Goal: Task Accomplishment & Management: Complete application form

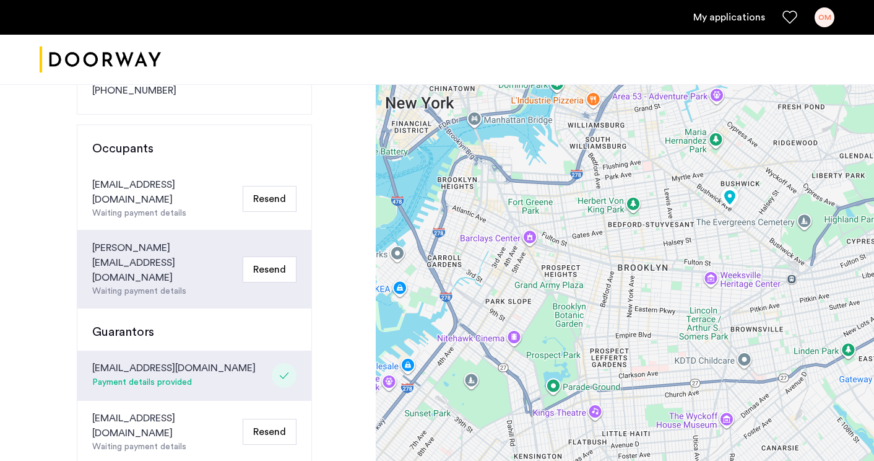
scroll to position [277, 0]
click at [165, 176] on div "owenmmosley@gmail.com" at bounding box center [165, 191] width 146 height 30
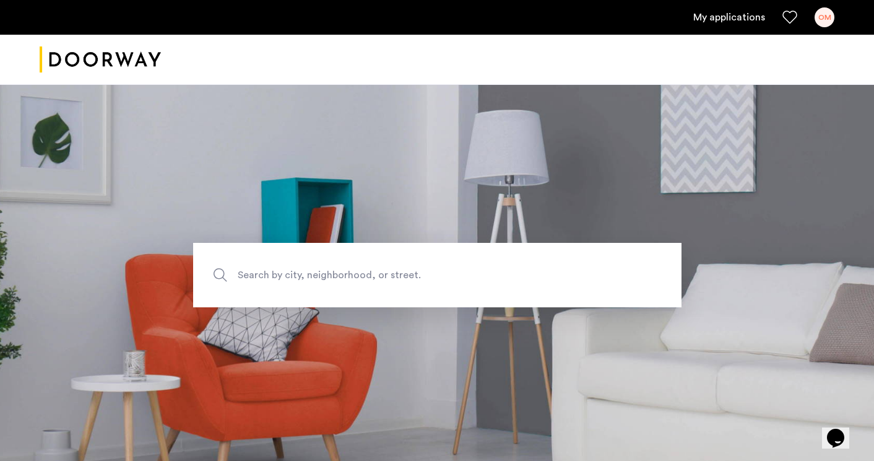
click at [731, 15] on link "My applications" at bounding box center [730, 17] width 72 height 15
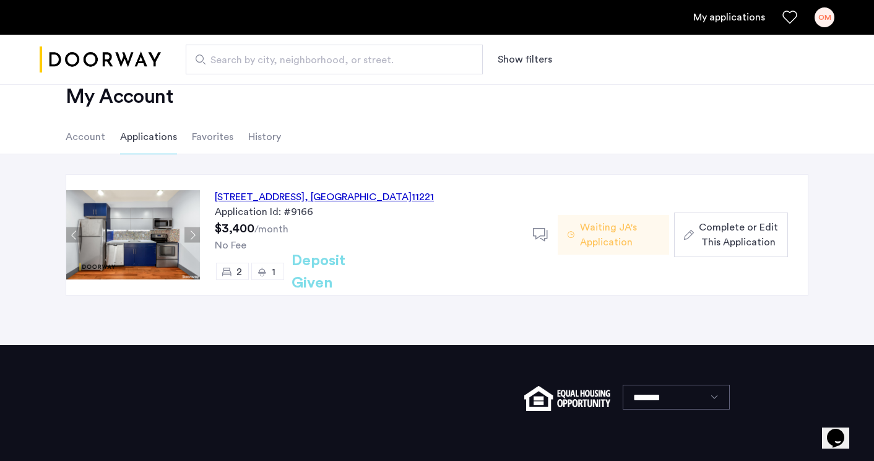
scroll to position [32, 0]
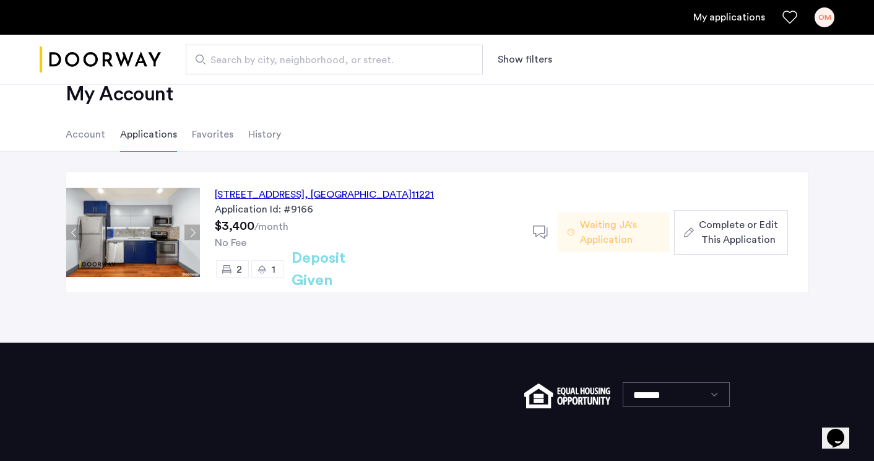
click at [377, 194] on div "[STREET_ADDRESS]" at bounding box center [324, 194] width 219 height 15
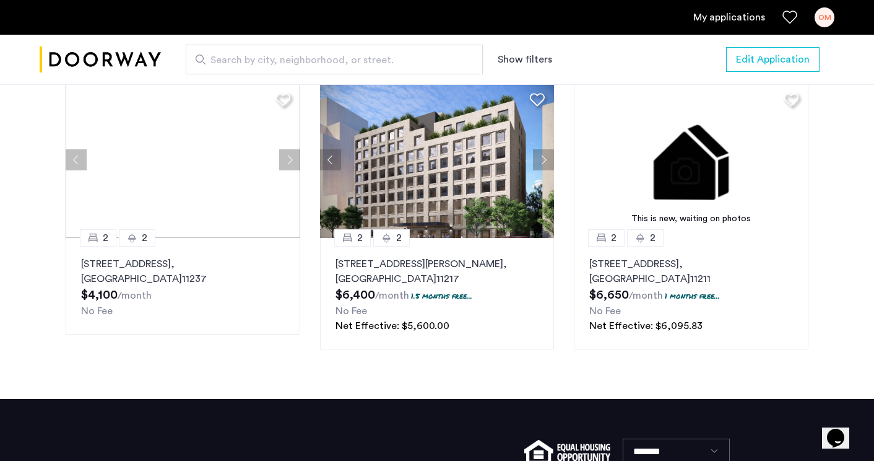
scroll to position [1529, 0]
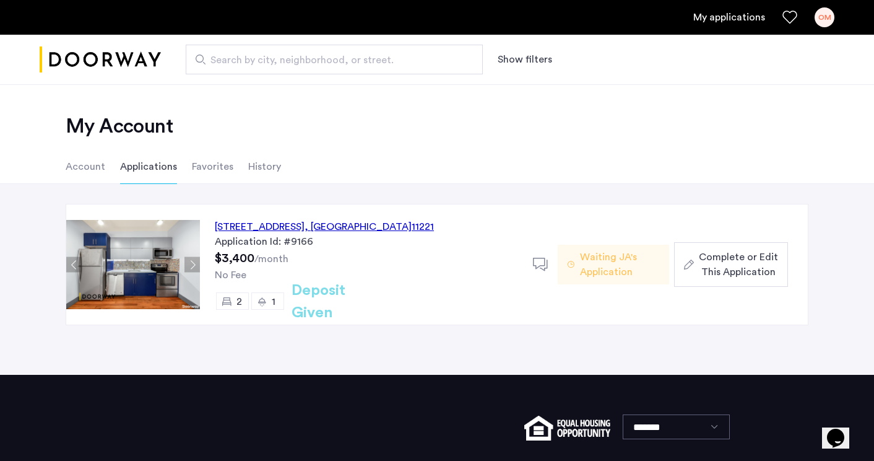
click at [747, 266] on span "Complete or Edit This Application" at bounding box center [738, 265] width 79 height 30
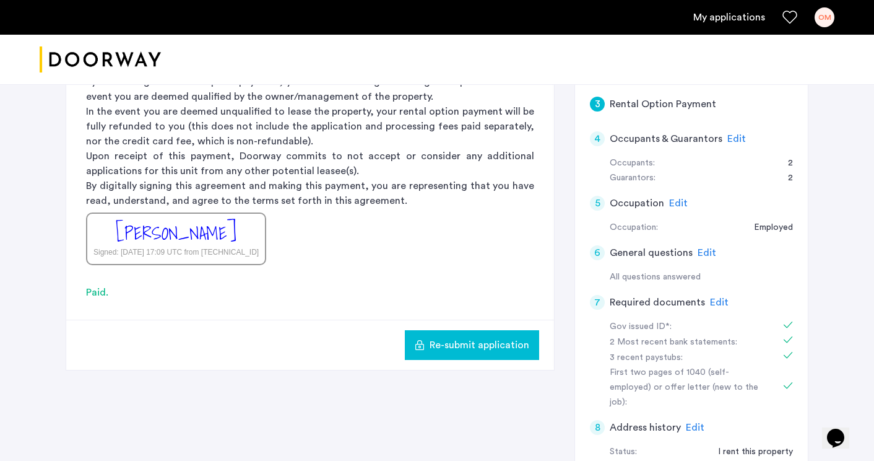
scroll to position [202, 0]
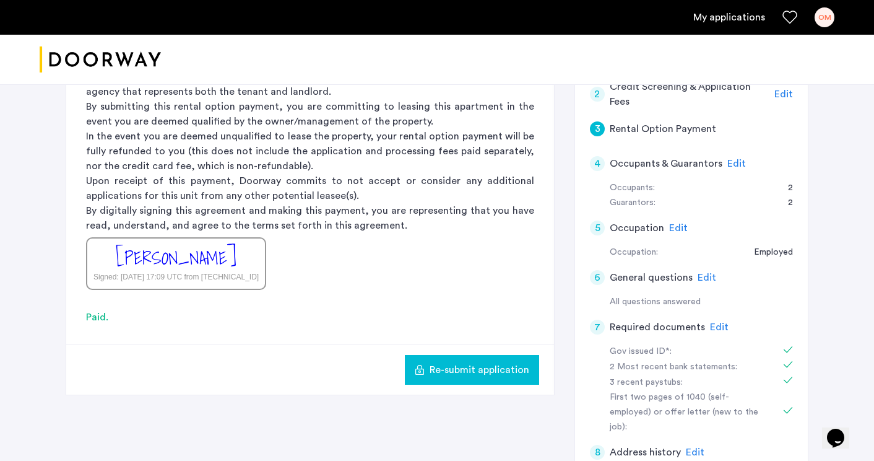
click at [663, 164] on h5 "Occupants & Guarantors" at bounding box center [666, 163] width 113 height 15
click at [630, 193] on div "Occupants:" at bounding box center [632, 188] width 45 height 15
click at [732, 163] on span "Edit" at bounding box center [737, 164] width 19 height 10
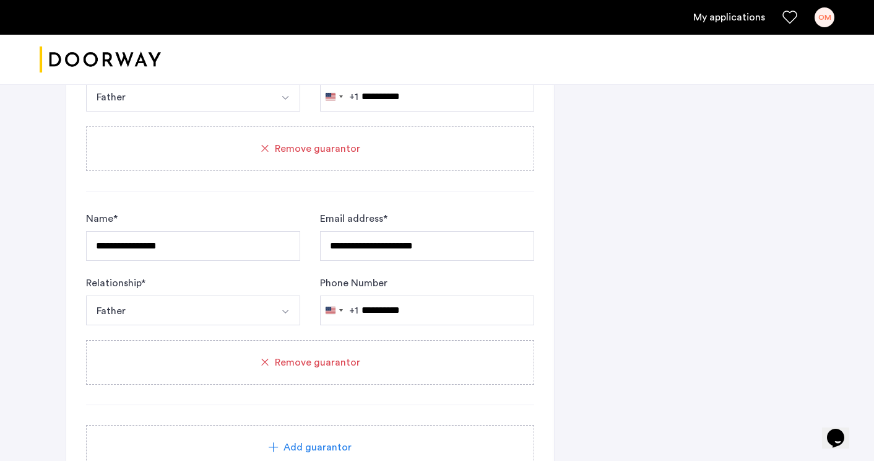
scroll to position [1248, 0]
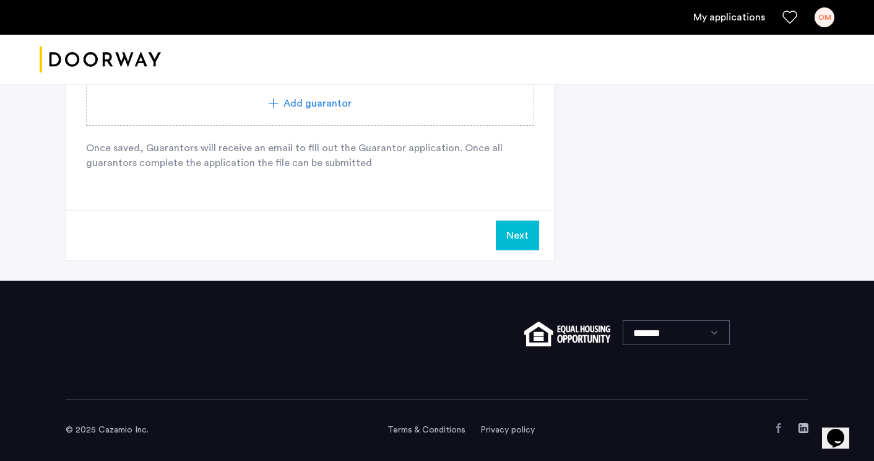
click at [529, 224] on button "Next" at bounding box center [517, 235] width 43 height 30
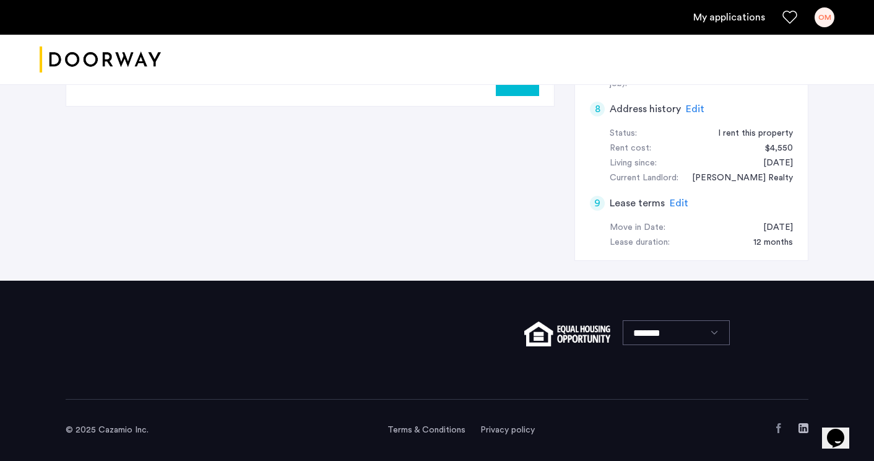
scroll to position [0, 0]
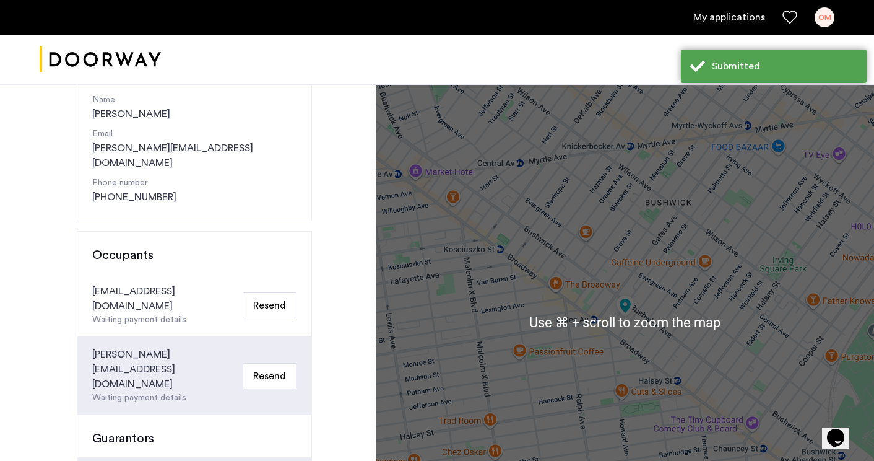
scroll to position [187, 0]
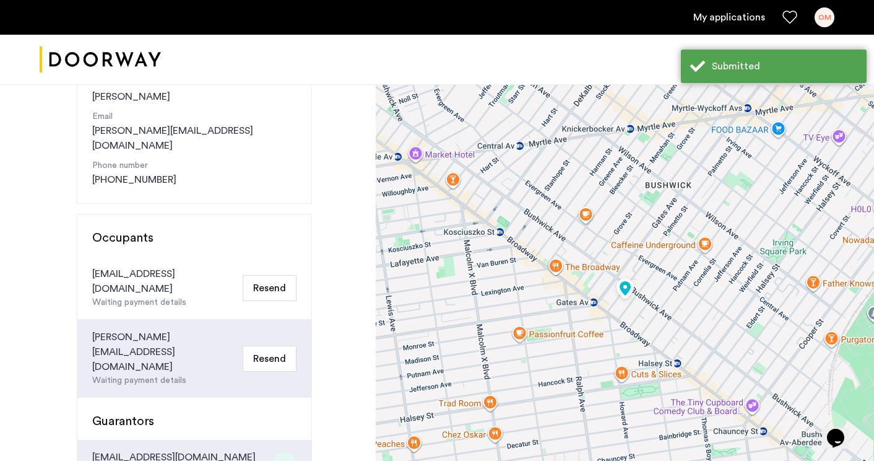
click at [264, 275] on button "Resend" at bounding box center [270, 288] width 54 height 26
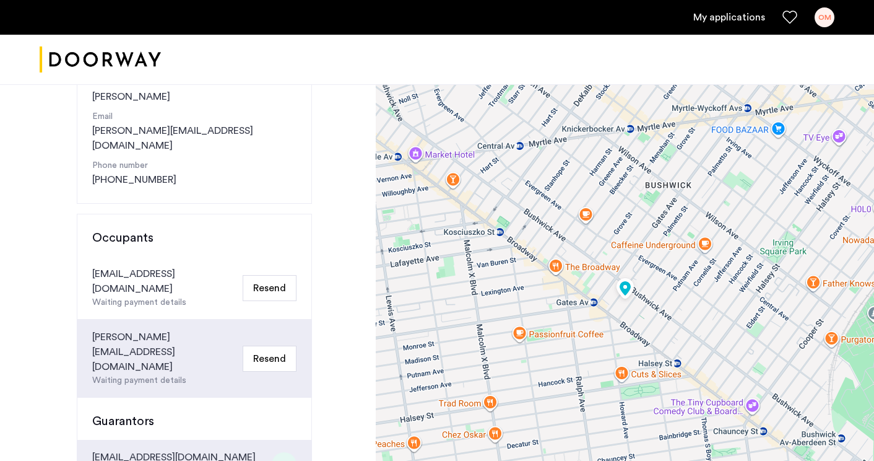
scroll to position [172, 0]
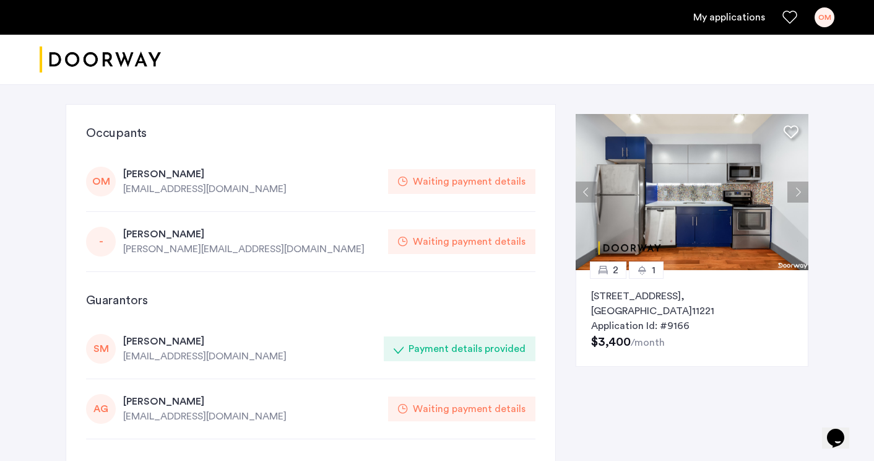
click at [93, 176] on div "OM" at bounding box center [101, 182] width 30 height 30
click at [463, 182] on div "Waiting payment details" at bounding box center [469, 181] width 113 height 15
click at [505, 206] on div "OM Owen Mosley owenmmosley@gmail.com Waiting payment details" at bounding box center [311, 182] width 450 height 60
click at [793, 195] on button "Next apartment" at bounding box center [798, 191] width 21 height 21
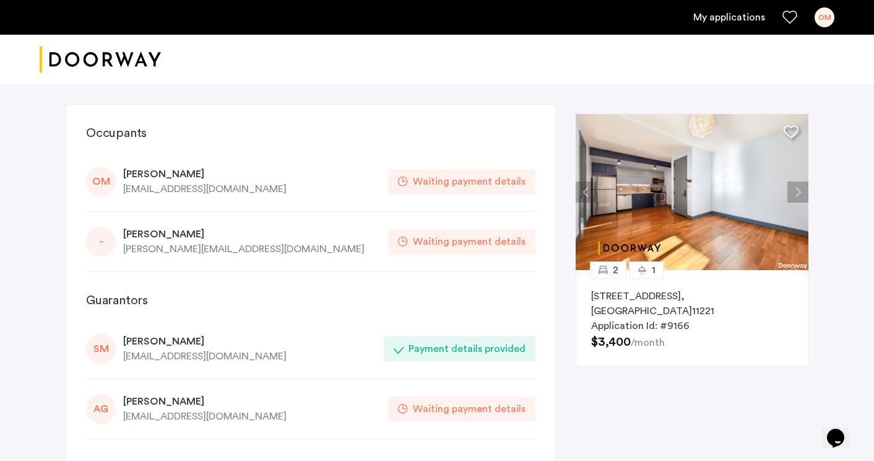
click at [793, 195] on button "Next apartment" at bounding box center [798, 191] width 21 height 21
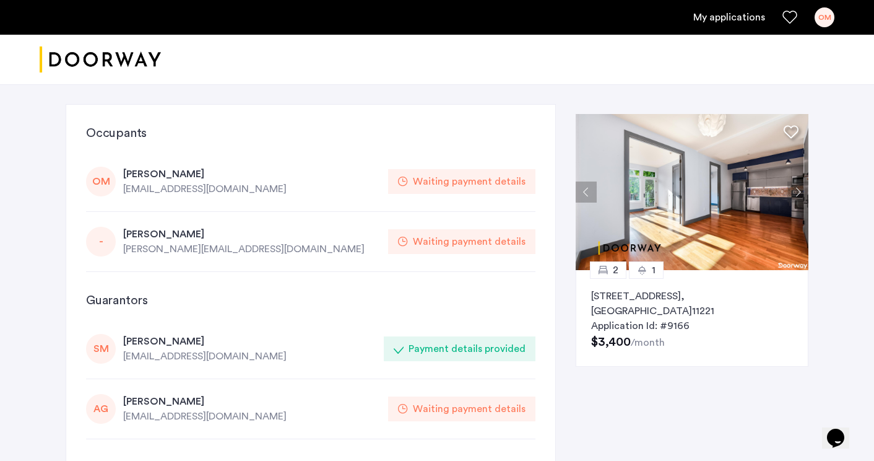
click at [793, 195] on button "Next apartment" at bounding box center [798, 191] width 21 height 21
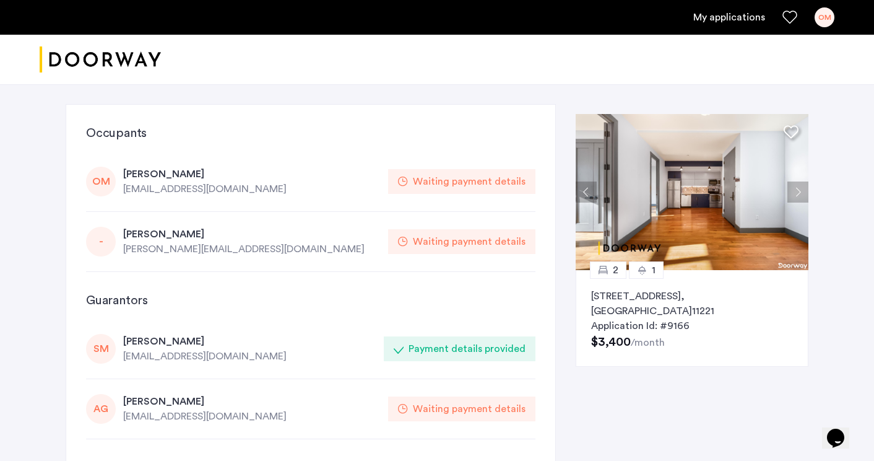
click at [804, 182] on button "Next apartment" at bounding box center [798, 191] width 21 height 21
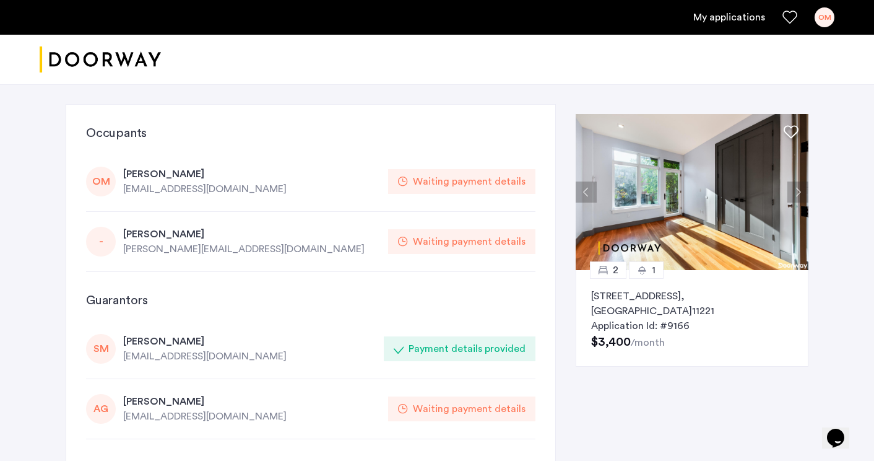
click at [802, 188] on button "Next apartment" at bounding box center [798, 191] width 21 height 21
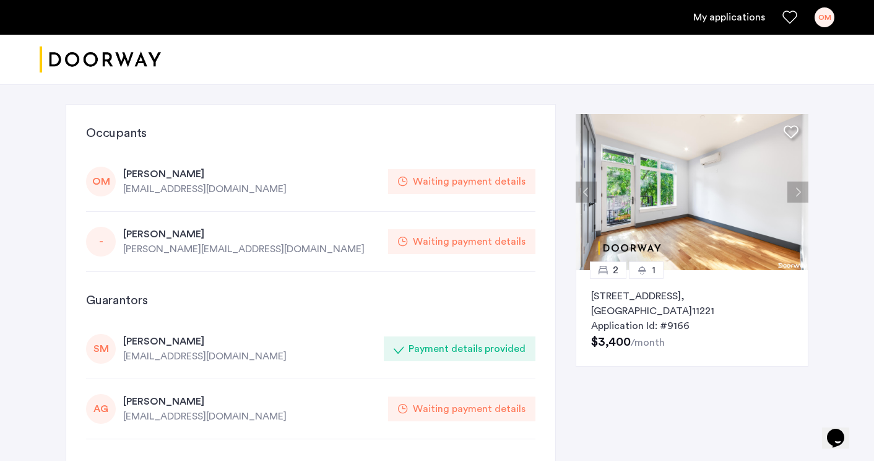
click at [802, 188] on button "Next apartment" at bounding box center [798, 191] width 21 height 21
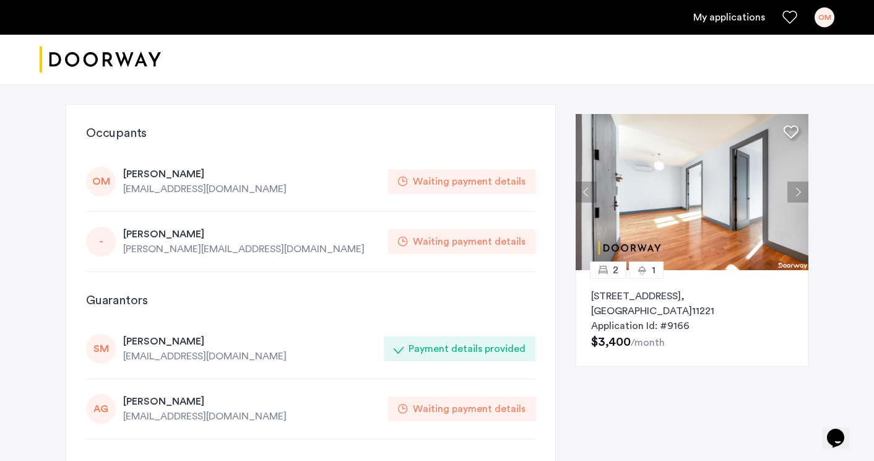
click at [802, 188] on button "Next apartment" at bounding box center [798, 191] width 21 height 21
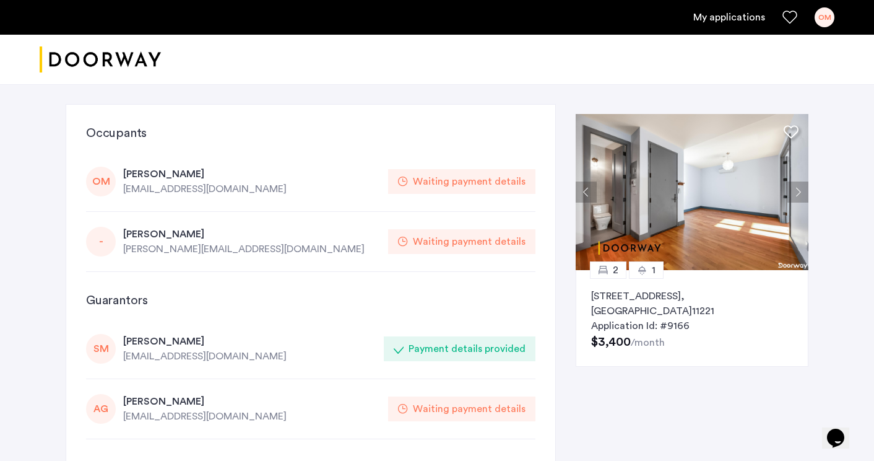
click at [802, 188] on button "Next apartment" at bounding box center [798, 191] width 21 height 21
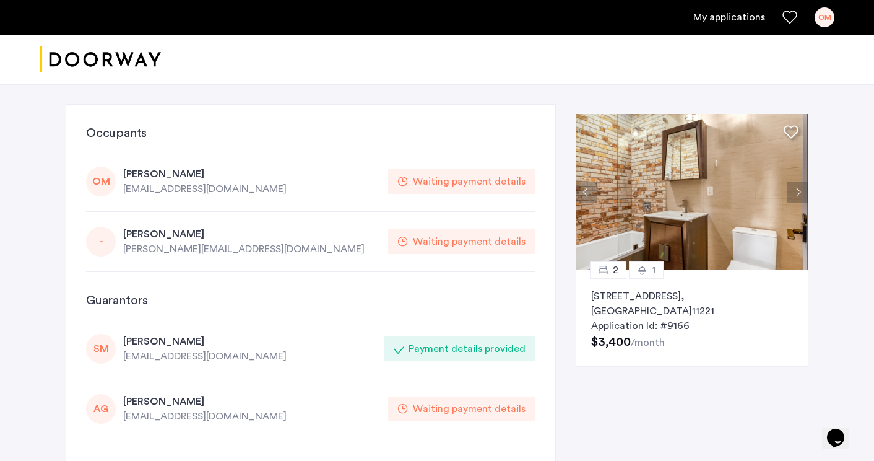
click at [802, 188] on button "Next apartment" at bounding box center [798, 191] width 21 height 21
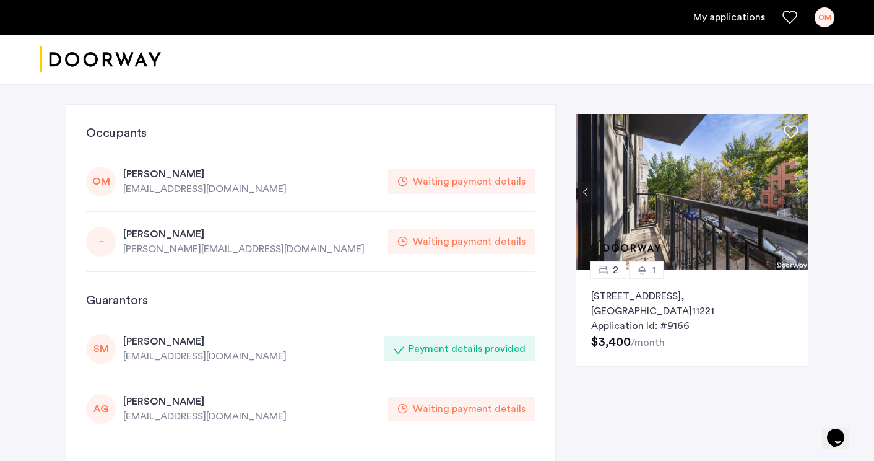
click at [802, 188] on button "Next apartment" at bounding box center [798, 191] width 21 height 21
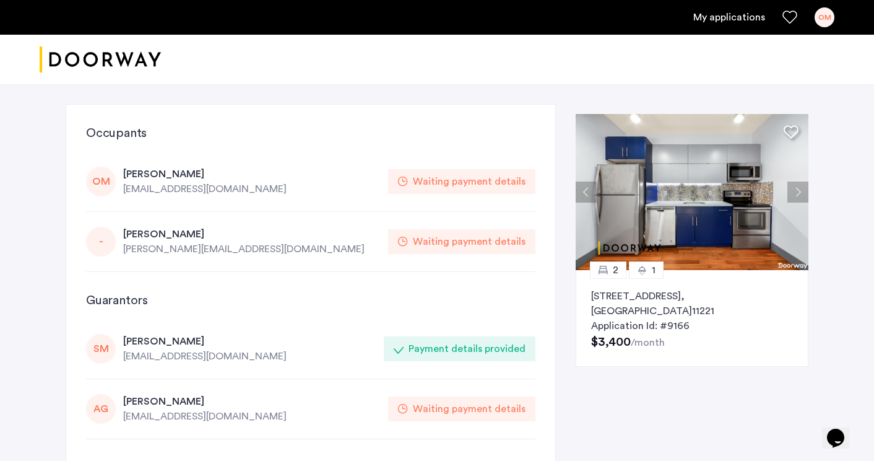
click at [802, 188] on button "Next apartment" at bounding box center [798, 191] width 21 height 21
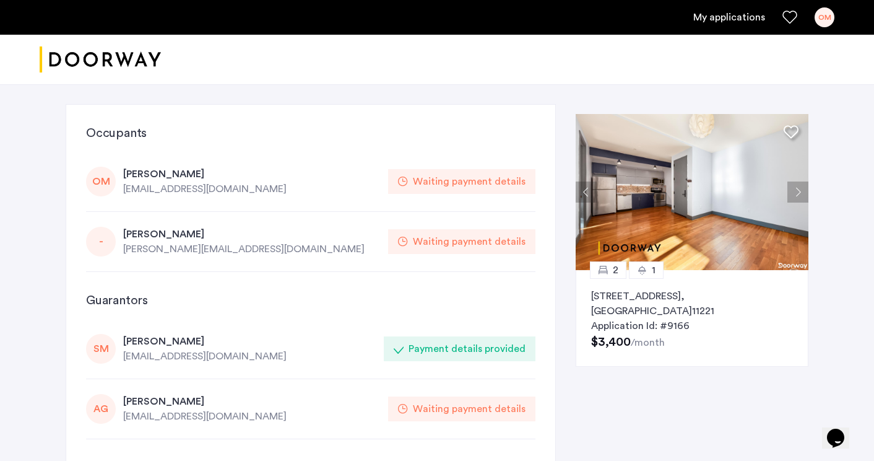
click at [802, 188] on button "Next apartment" at bounding box center [798, 191] width 21 height 21
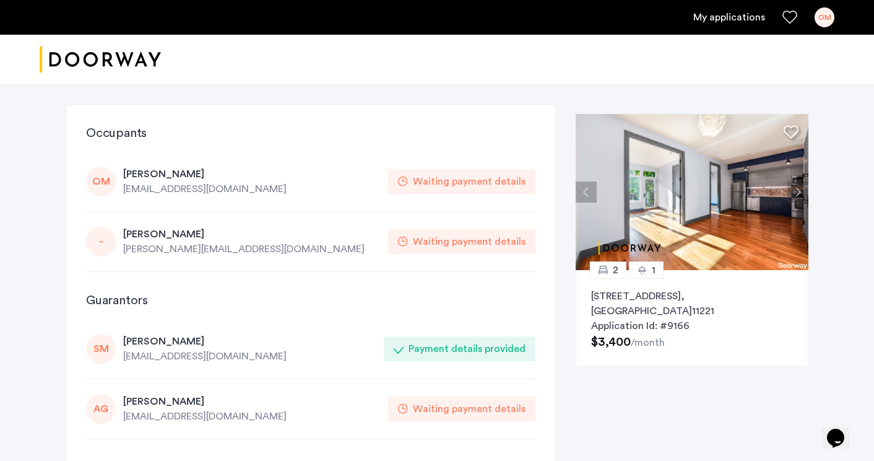
click at [479, 178] on div "Waiting payment details" at bounding box center [469, 181] width 113 height 15
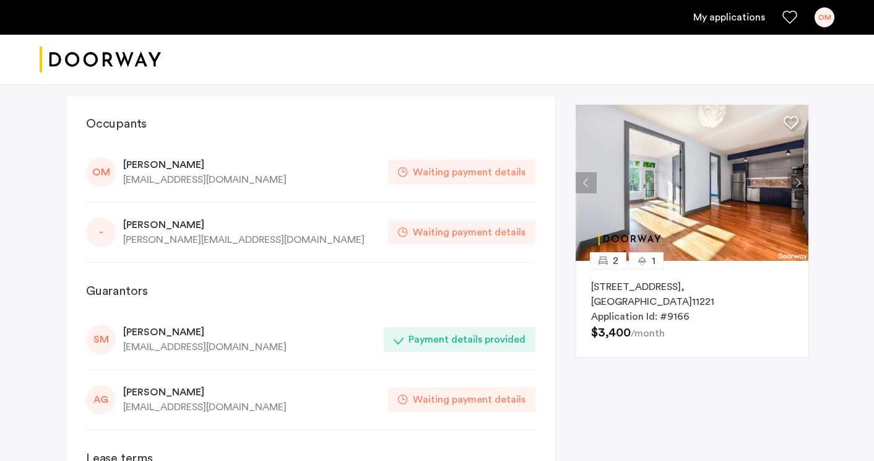
scroll to position [14, 0]
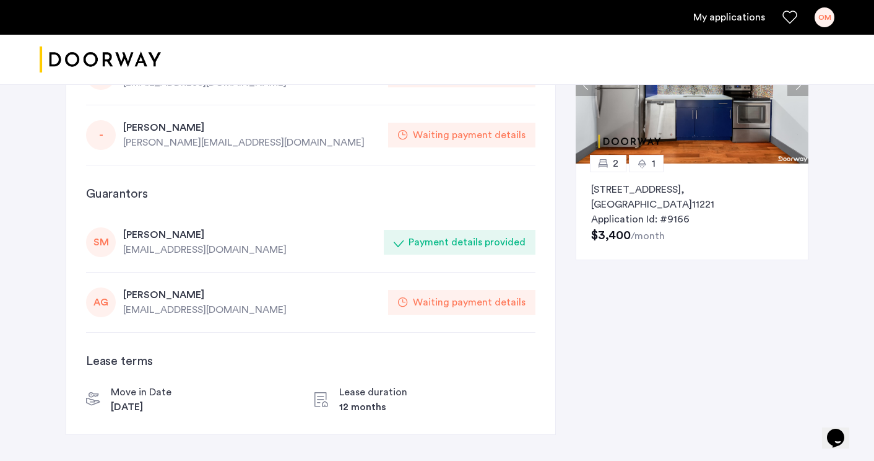
scroll to position [53, 0]
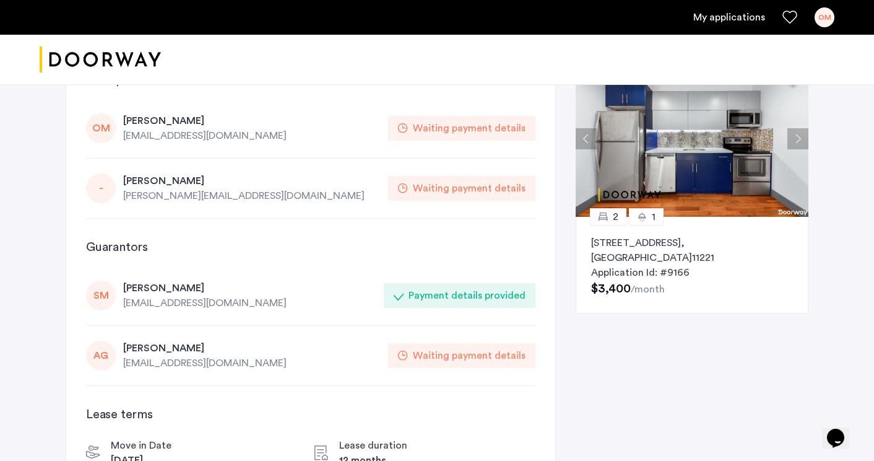
click at [103, 124] on div "OM" at bounding box center [101, 128] width 30 height 30
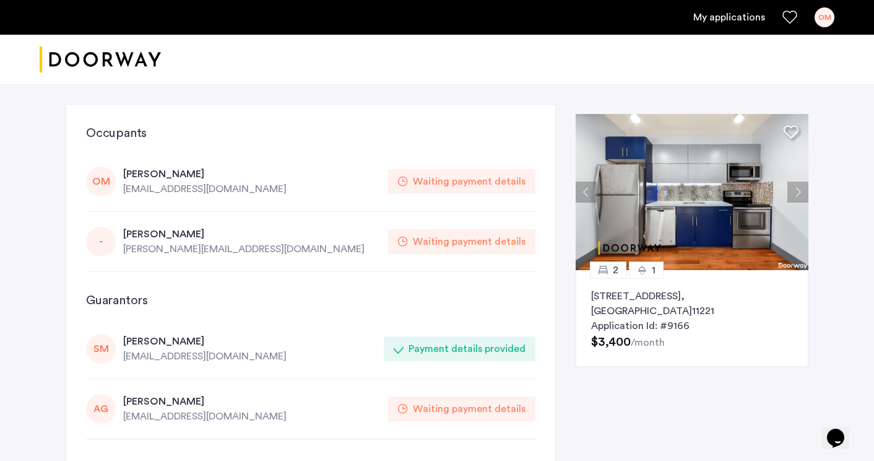
click at [742, 25] on ul "My applications OM" at bounding box center [437, 17] width 795 height 20
click at [831, 22] on div "OM" at bounding box center [825, 17] width 20 height 20
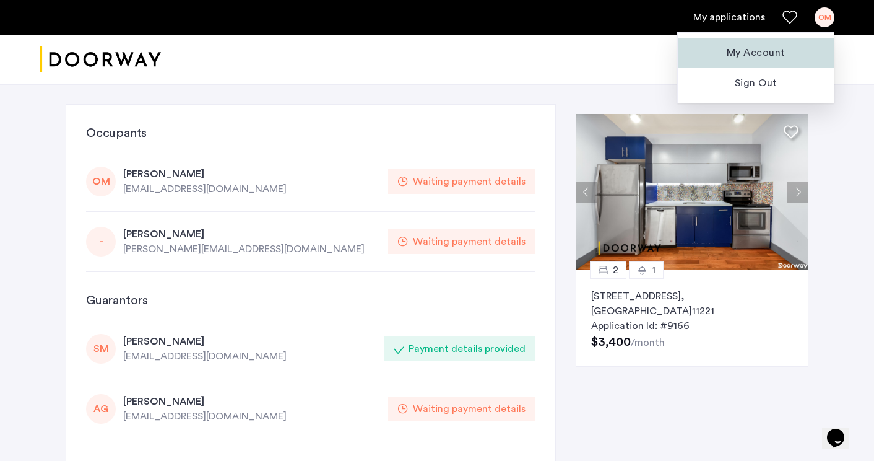
click at [771, 54] on span "My Account" at bounding box center [756, 52] width 136 height 15
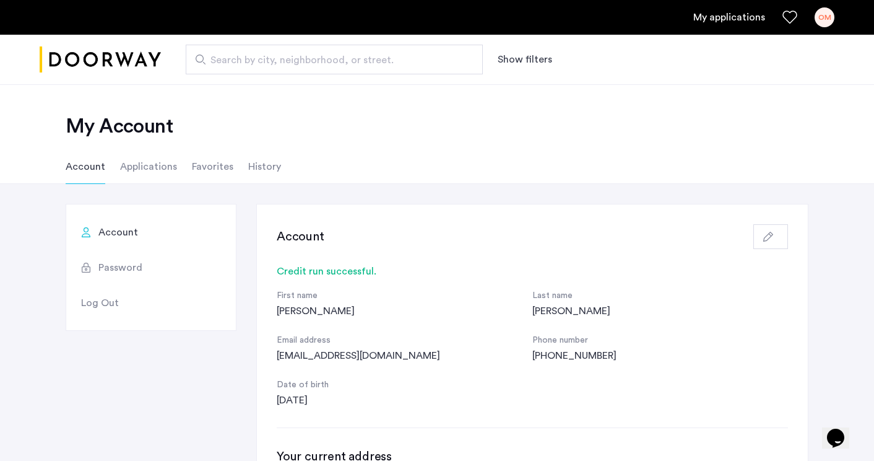
click at [150, 160] on li "Applications" at bounding box center [148, 166] width 57 height 35
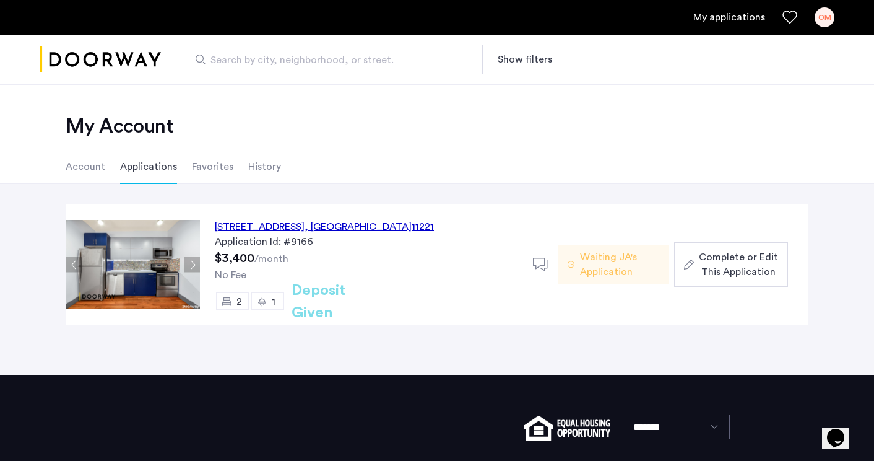
click at [757, 255] on span "Complete or Edit This Application" at bounding box center [738, 265] width 79 height 30
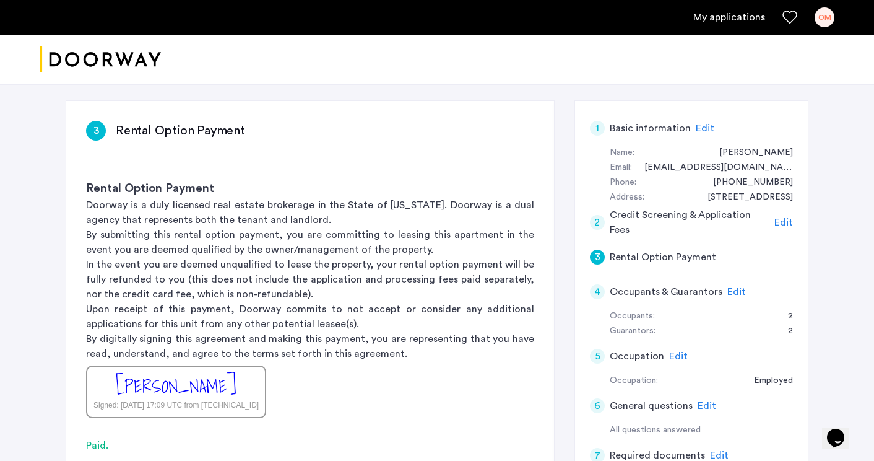
scroll to position [4, 0]
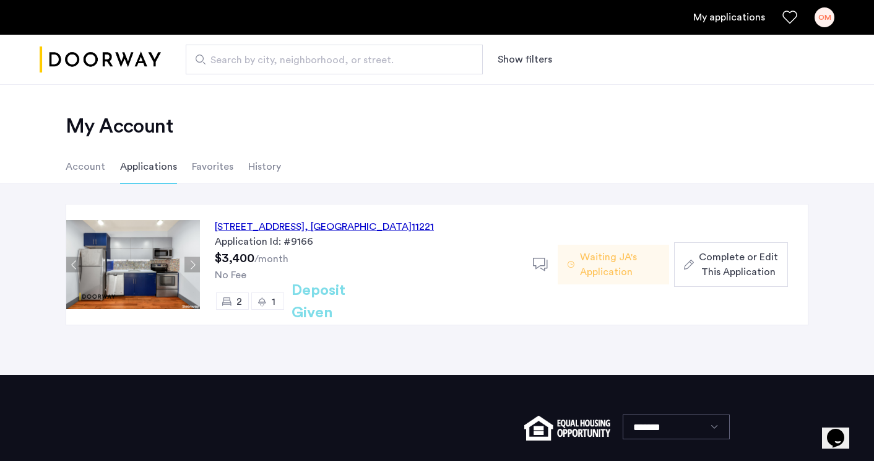
click at [341, 220] on div "27 Woodbine Street, Unit 2F, Brooklyn , NY 11221" at bounding box center [324, 226] width 219 height 15
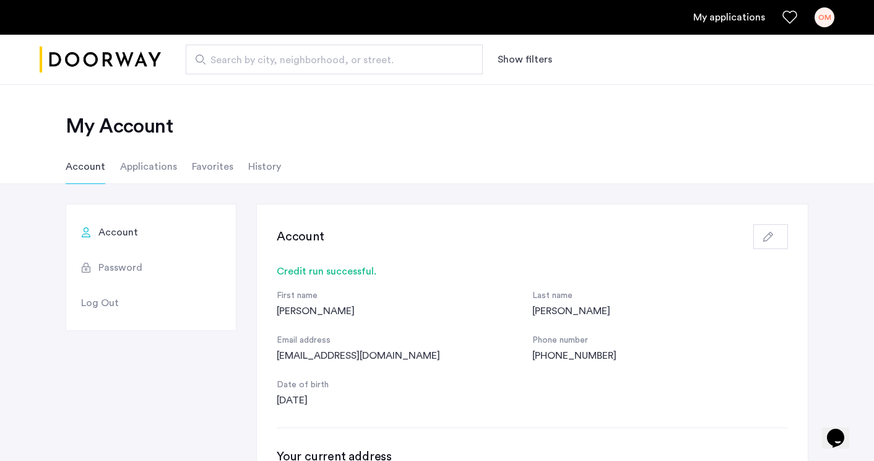
click at [154, 169] on li "Applications" at bounding box center [148, 166] width 57 height 35
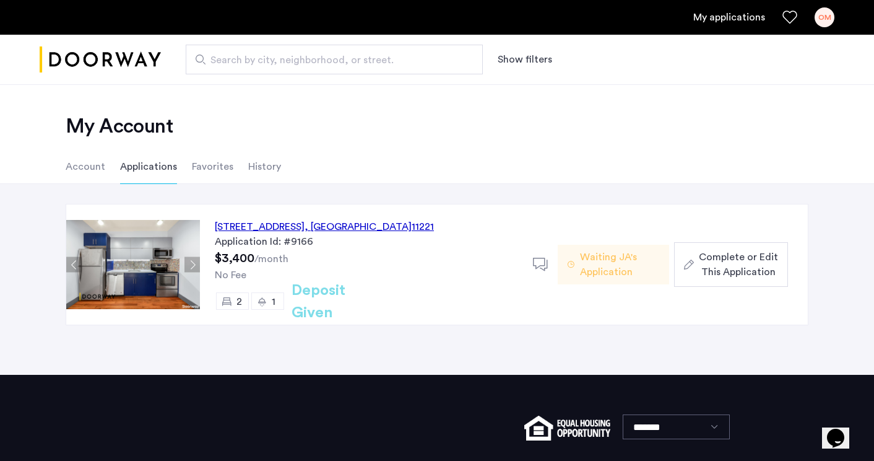
click at [217, 163] on li "Favorites" at bounding box center [212, 166] width 41 height 35
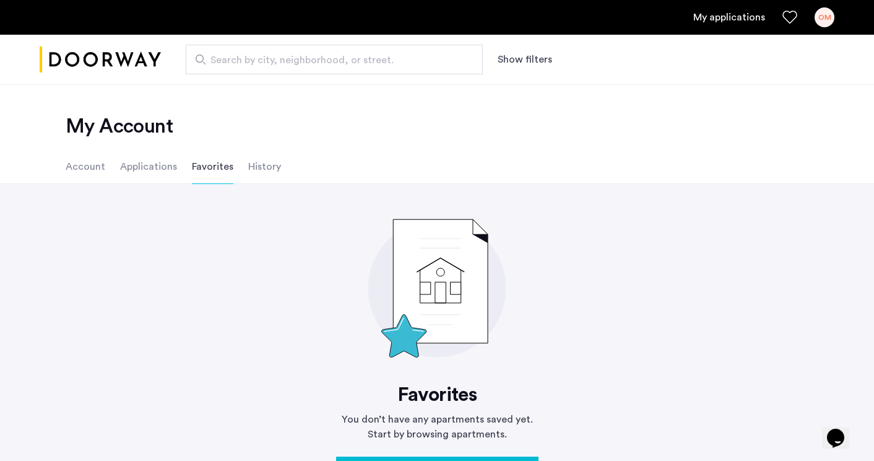
click at [282, 171] on ul "Account Applications Favorites History" at bounding box center [437, 166] width 780 height 35
click at [269, 170] on li "History" at bounding box center [264, 166] width 33 height 35
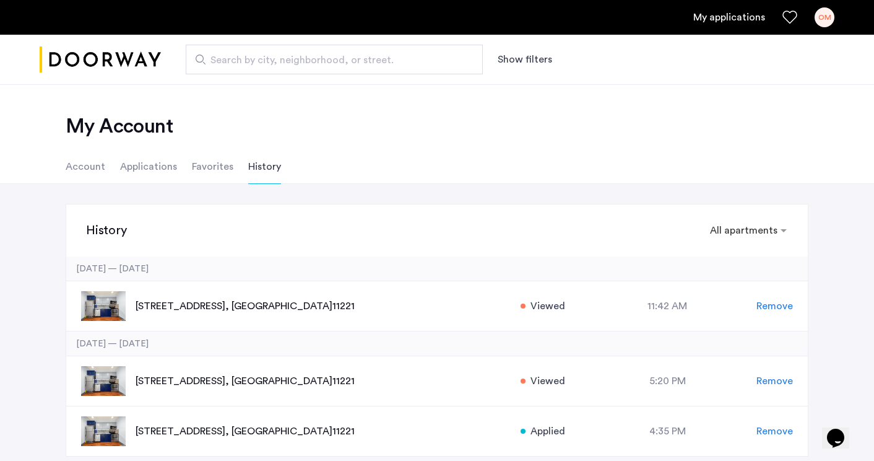
click at [147, 158] on li "Applications" at bounding box center [148, 166] width 57 height 35
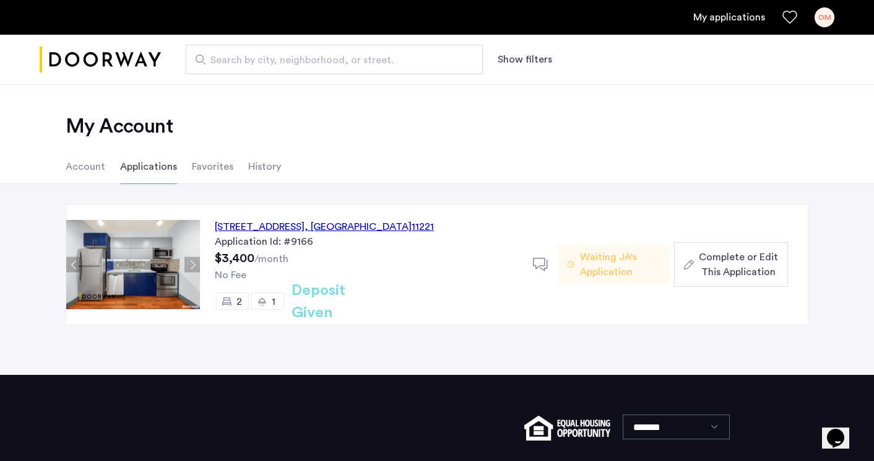
click at [192, 266] on button "Next apartment" at bounding box center [192, 264] width 15 height 15
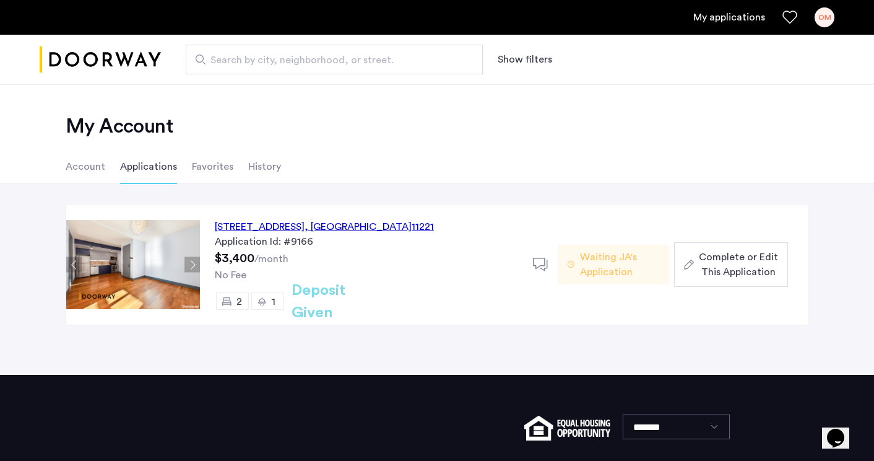
click at [192, 266] on button "Next apartment" at bounding box center [192, 264] width 15 height 15
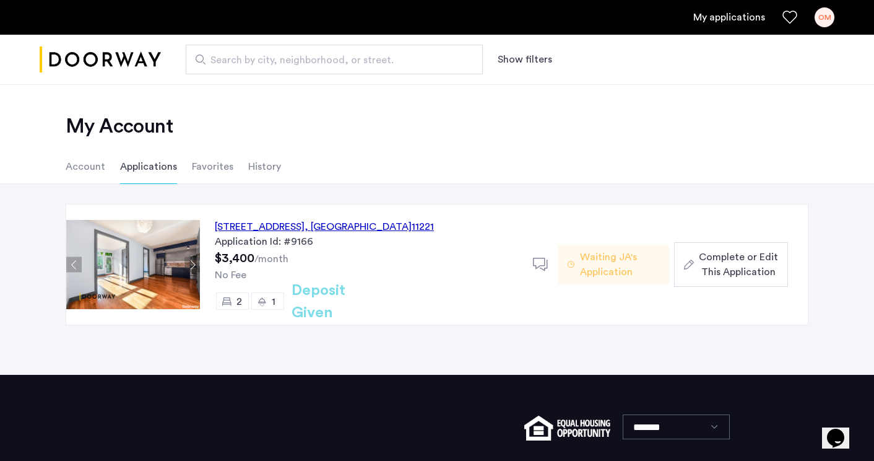
click at [92, 167] on li "Account" at bounding box center [86, 166] width 40 height 35
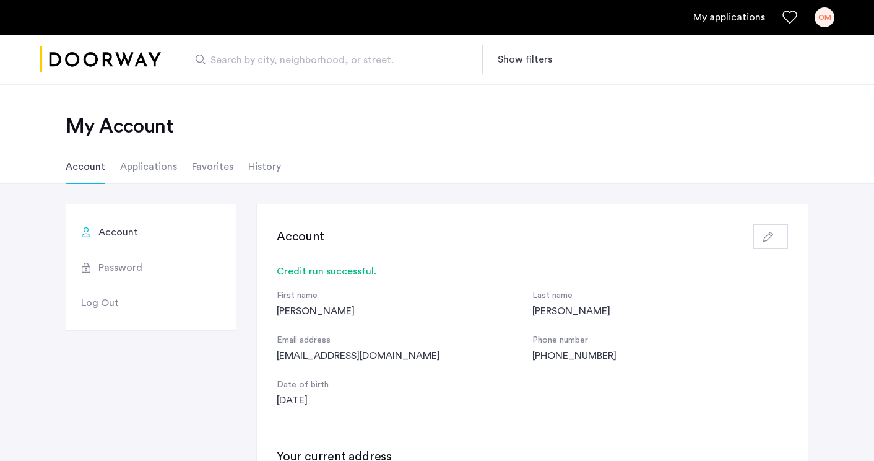
scroll to position [69, 0]
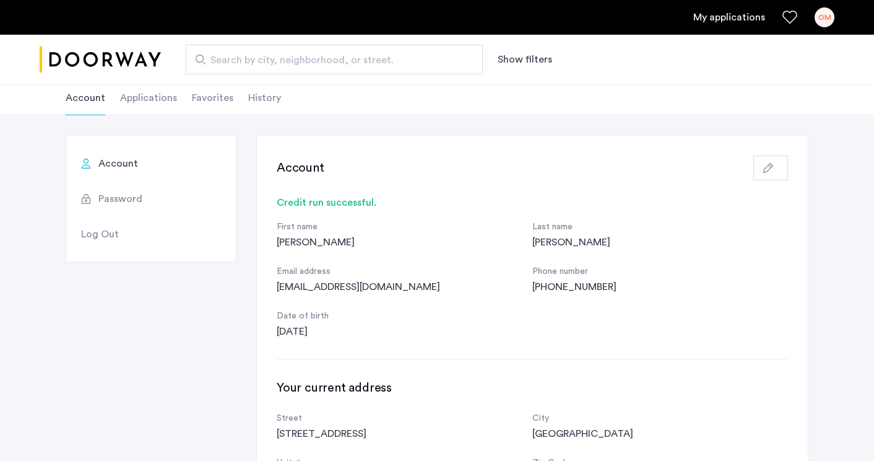
click at [769, 172] on icon "button" at bounding box center [768, 168] width 10 height 10
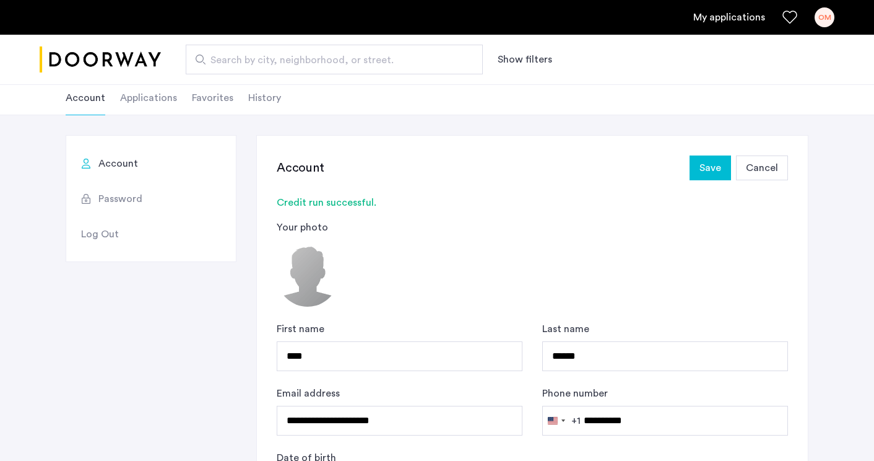
click at [703, 162] on span "Save" at bounding box center [711, 167] width 22 height 15
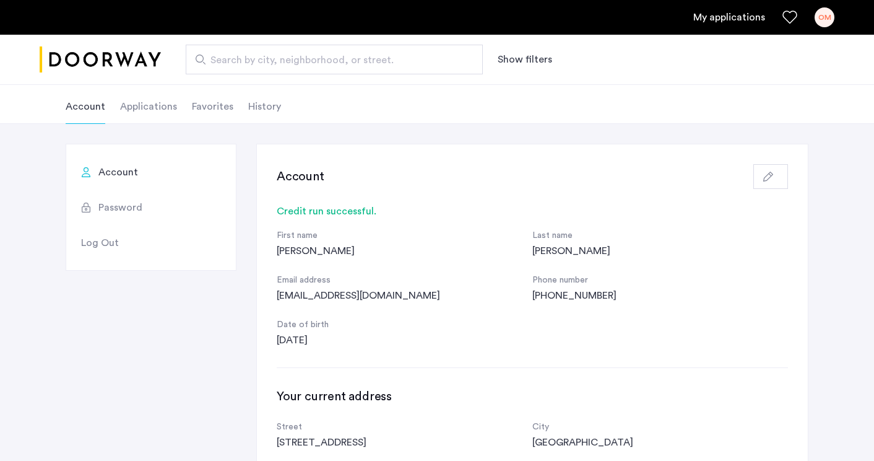
scroll to position [100, 0]
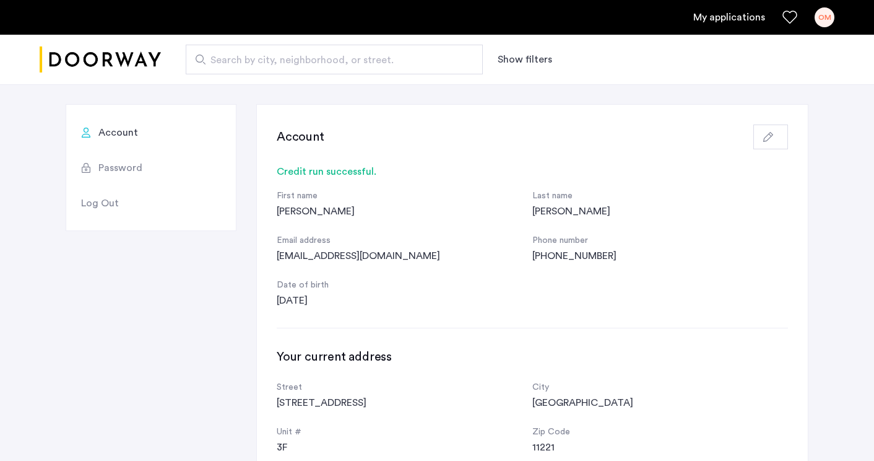
click at [765, 129] on button "button" at bounding box center [771, 136] width 35 height 25
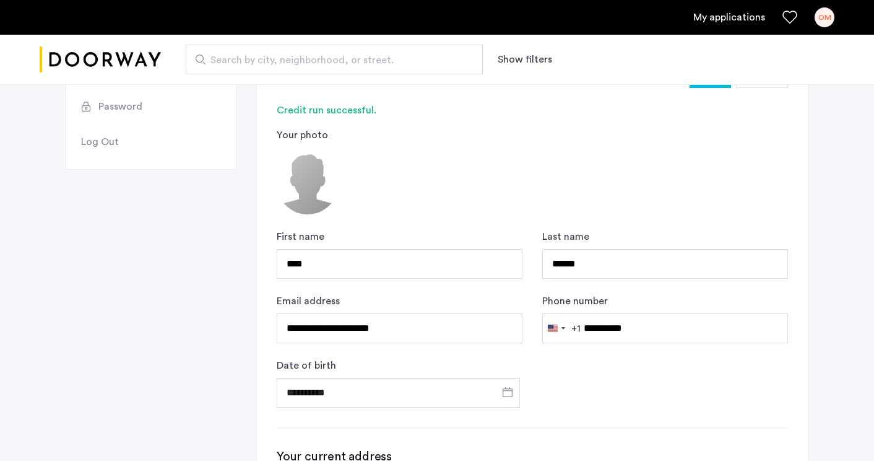
scroll to position [228, 0]
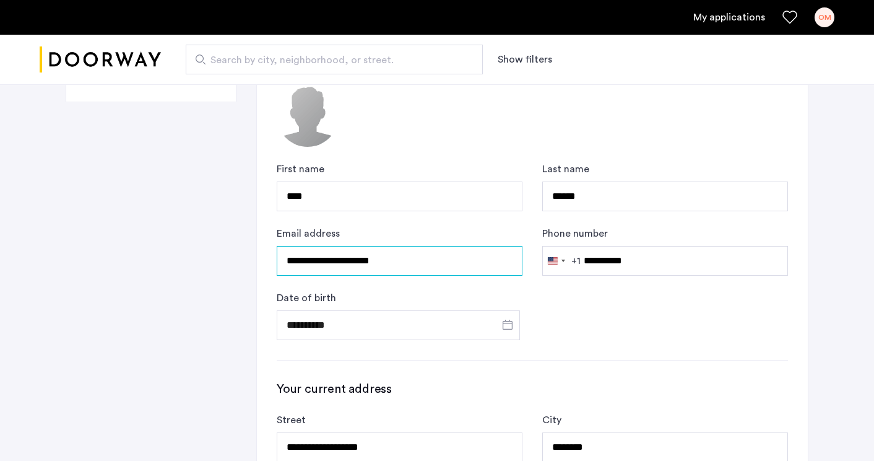
click at [386, 258] on input "**********" at bounding box center [400, 261] width 246 height 30
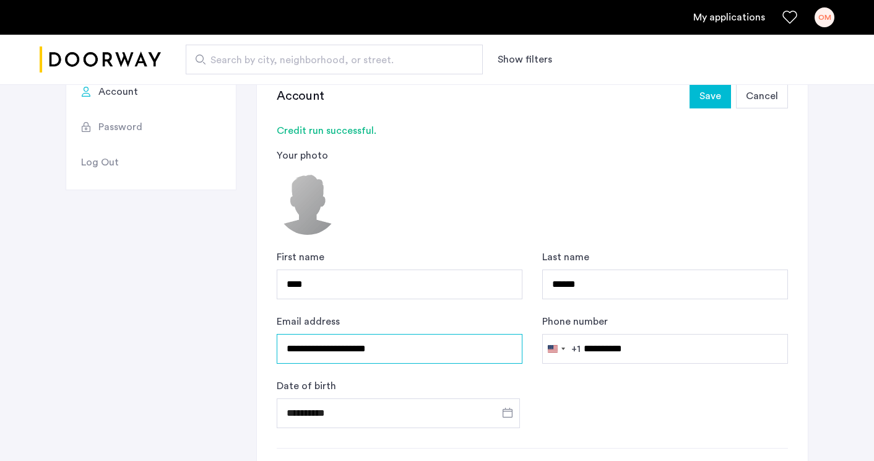
scroll to position [0, 0]
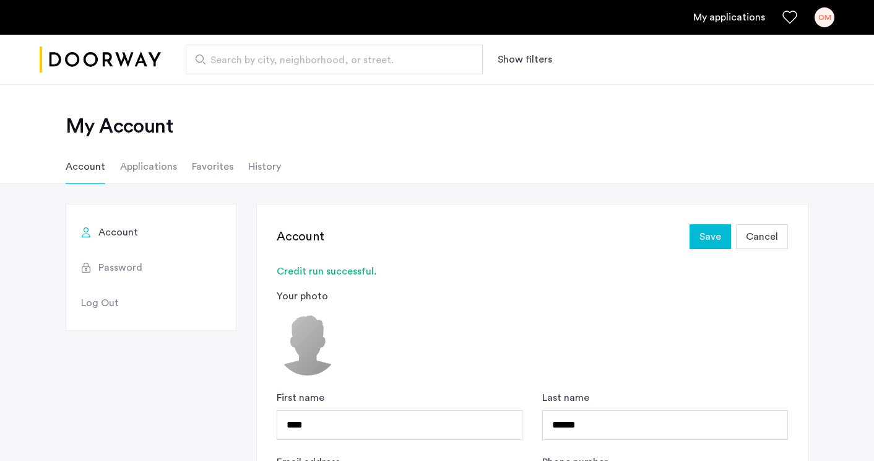
type input "**********"
click at [711, 233] on span "Save" at bounding box center [711, 236] width 22 height 15
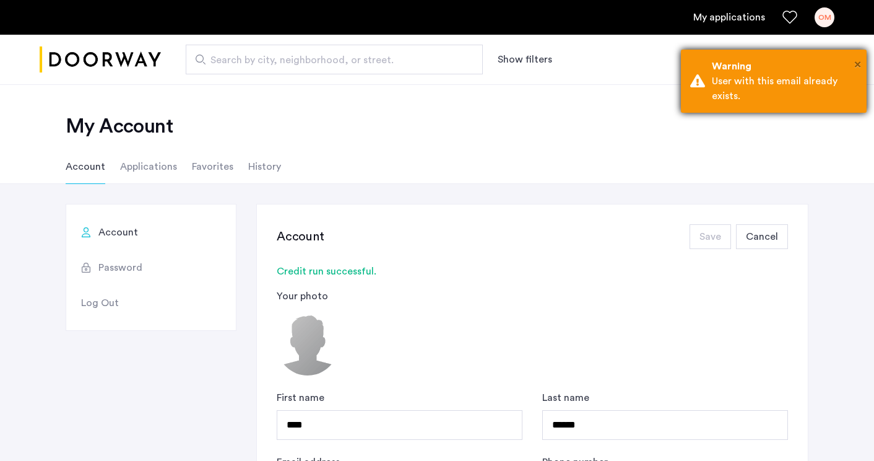
click at [859, 58] on span "×" at bounding box center [858, 64] width 7 height 12
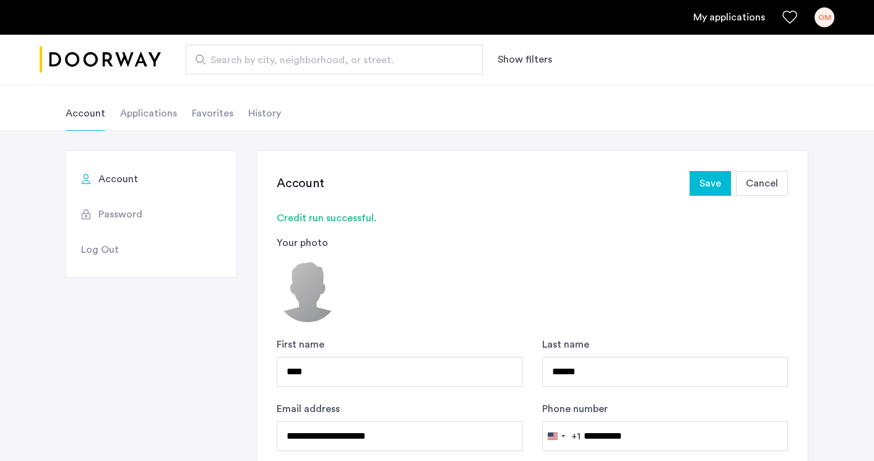
scroll to position [125, 0]
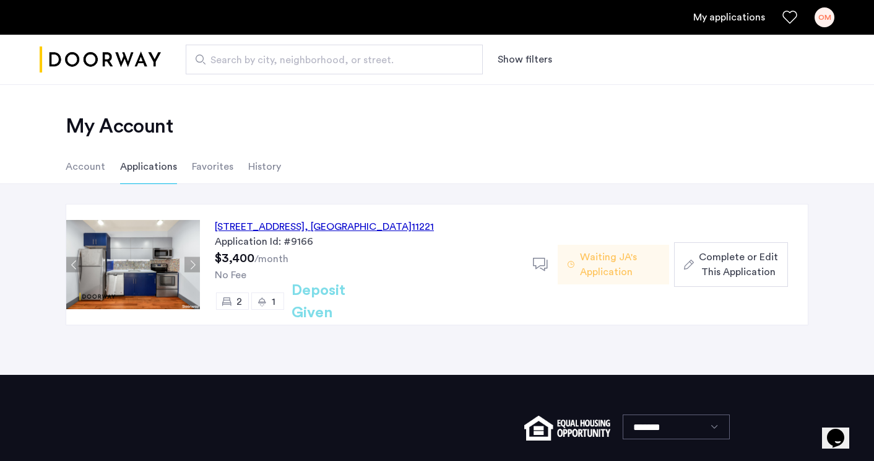
click at [741, 264] on span "Complete or Edit This Application" at bounding box center [738, 265] width 79 height 30
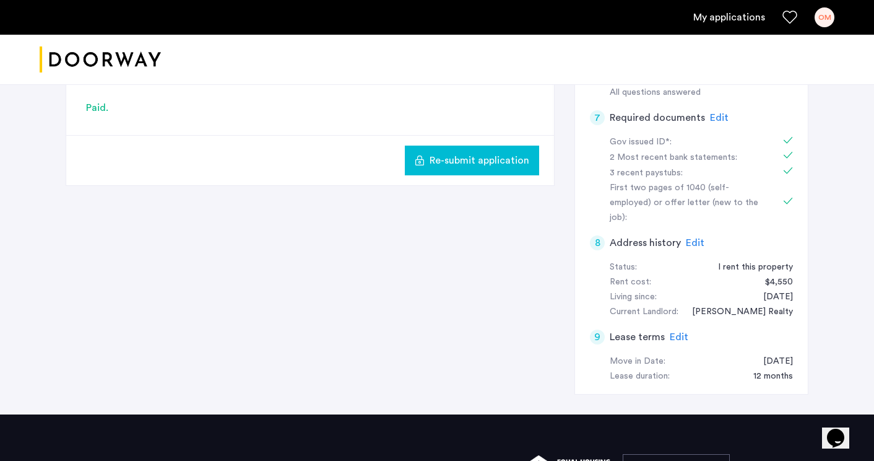
scroll to position [238, 0]
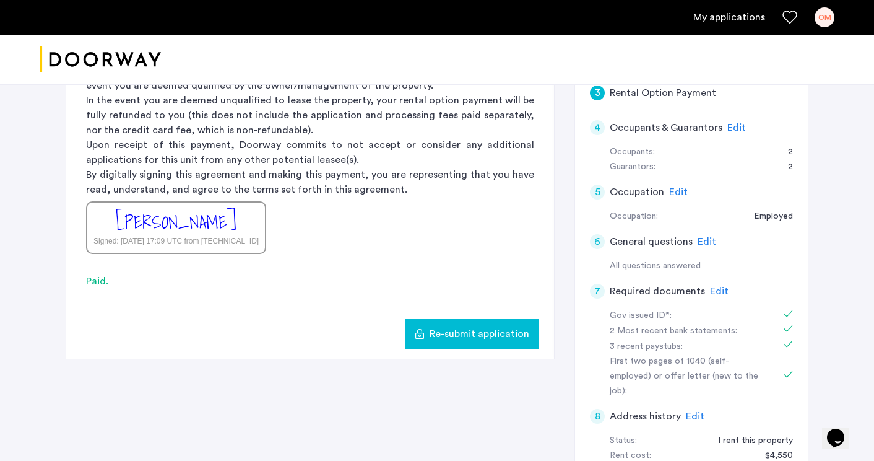
click at [730, 131] on span "Edit" at bounding box center [737, 128] width 19 height 10
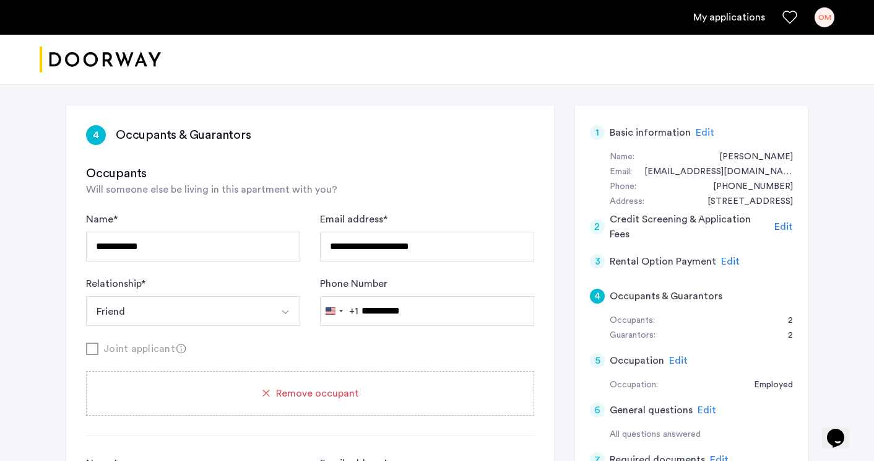
scroll to position [71, 0]
click at [427, 243] on input "**********" at bounding box center [427, 246] width 214 height 30
type input "**********"
click at [490, 169] on h3 "Occupants" at bounding box center [310, 172] width 448 height 17
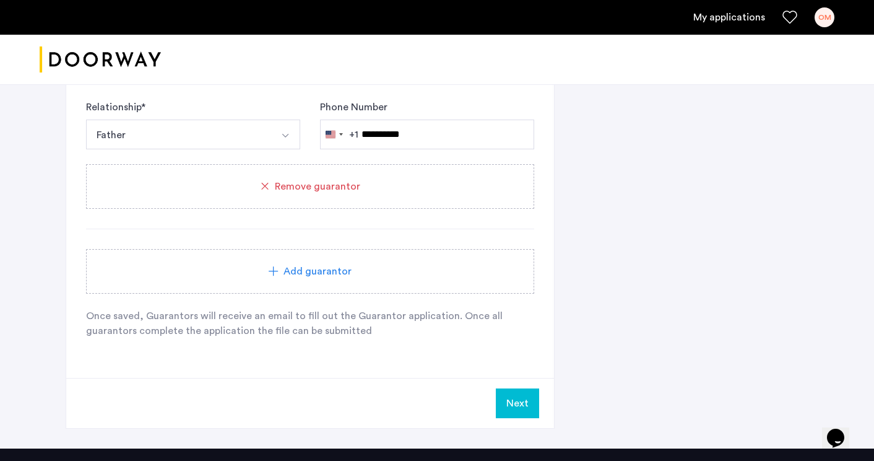
scroll to position [1152, 0]
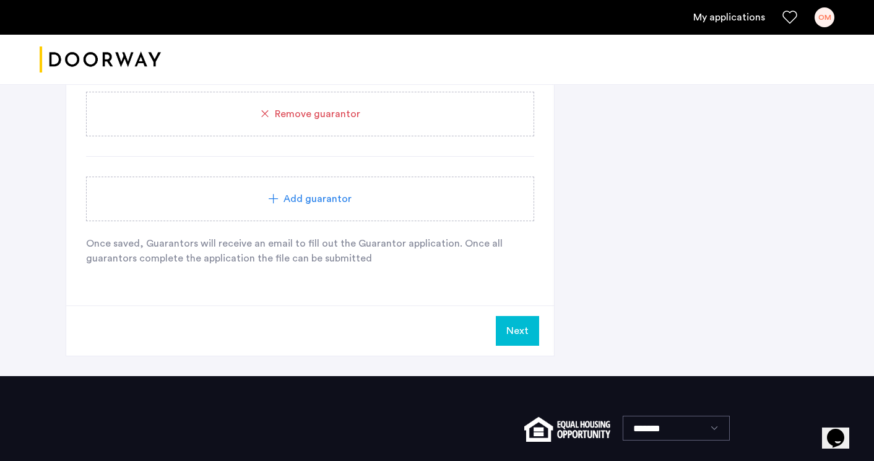
click at [523, 329] on button "Next" at bounding box center [517, 331] width 43 height 30
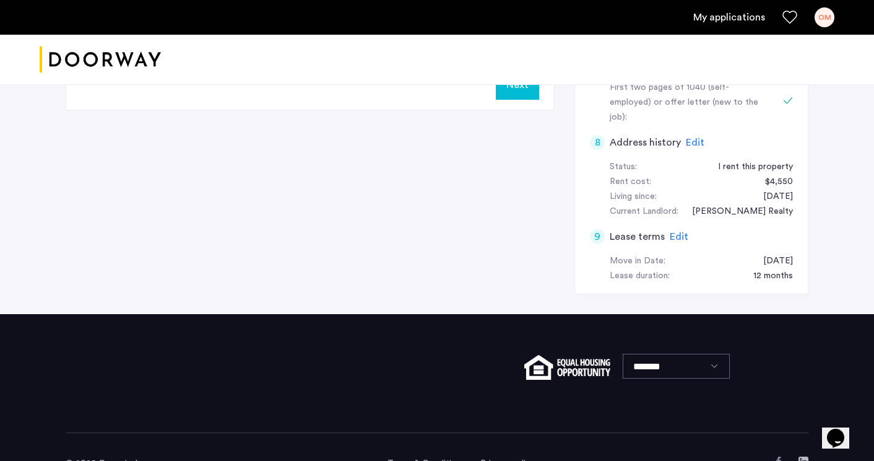
scroll to position [516, 0]
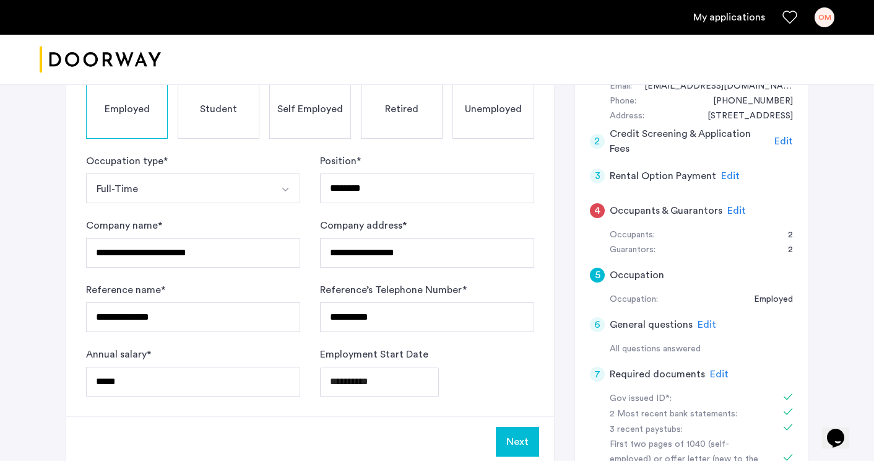
scroll to position [0, 0]
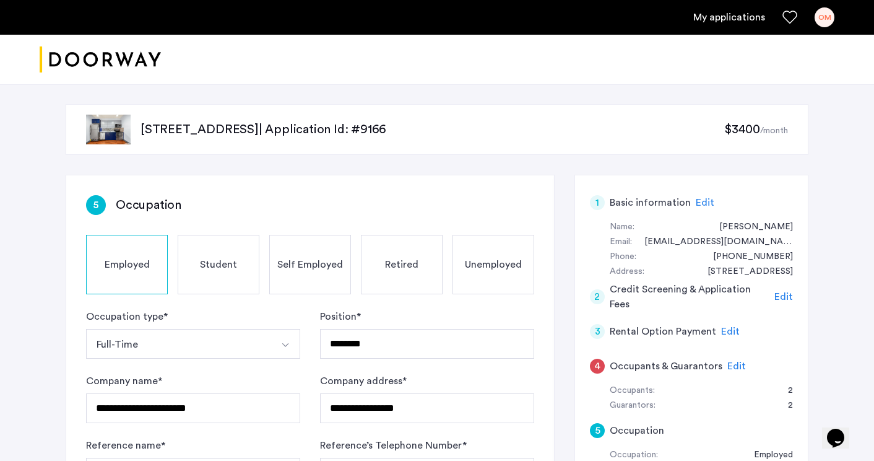
click at [627, 70] on div at bounding box center [437, 60] width 874 height 50
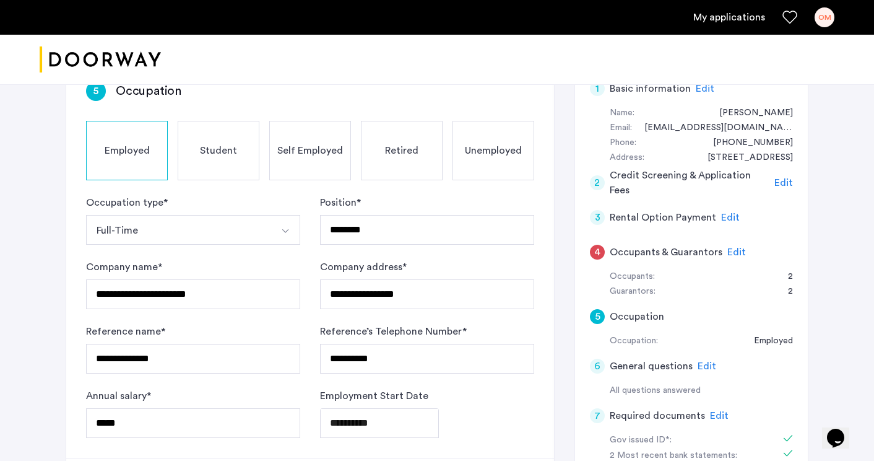
scroll to position [115, 0]
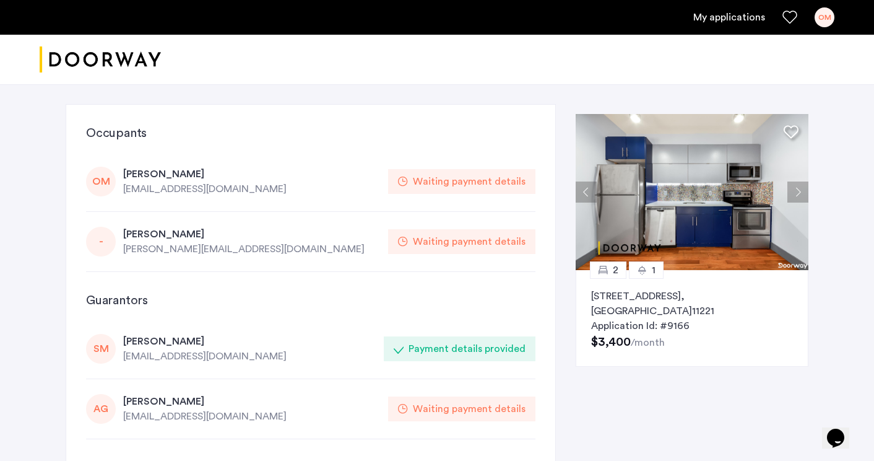
click at [446, 185] on div "Waiting payment details" at bounding box center [469, 181] width 113 height 15
click at [111, 180] on div "OM" at bounding box center [101, 182] width 30 height 30
click at [793, 191] on button "Next apartment" at bounding box center [798, 191] width 21 height 21
click at [123, 57] on img "Cazamio logo" at bounding box center [100, 60] width 121 height 46
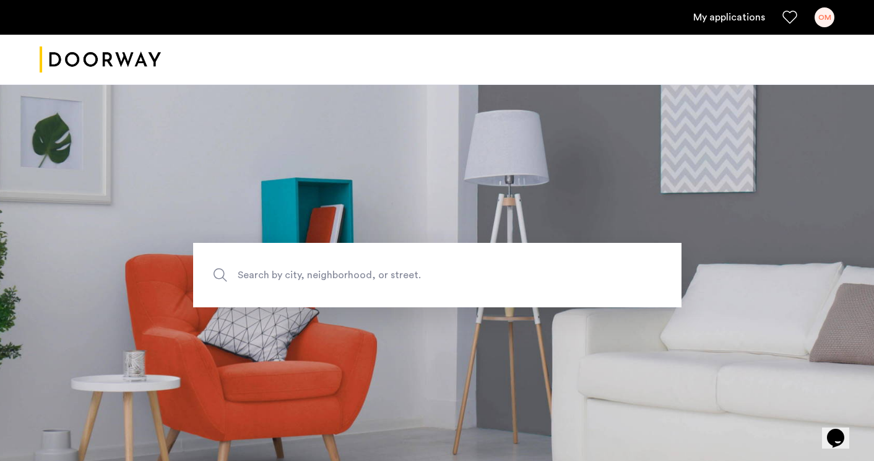
click at [747, 17] on link "My applications" at bounding box center [730, 17] width 72 height 15
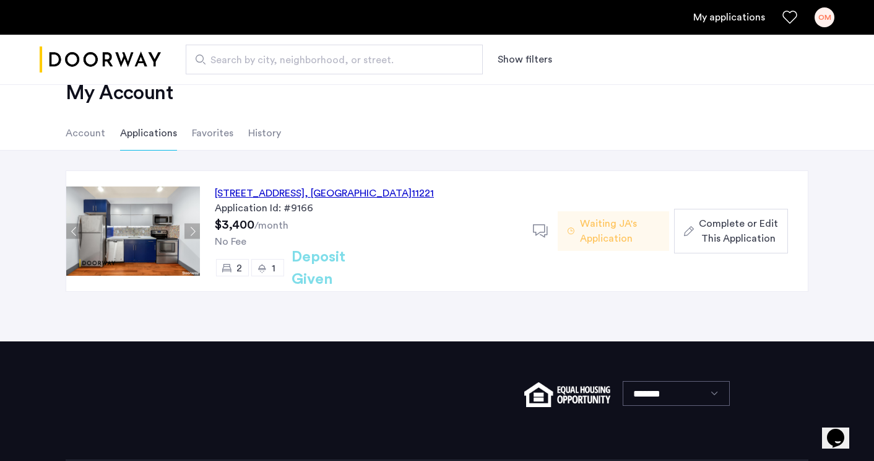
scroll to position [35, 0]
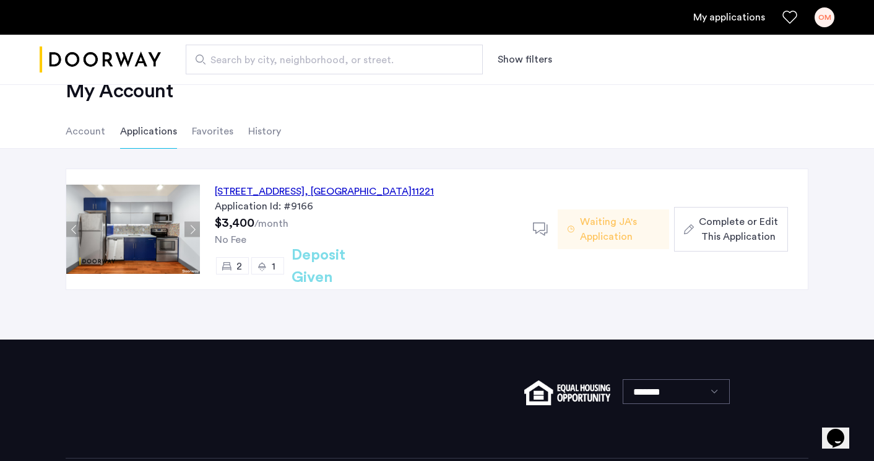
click at [192, 228] on button "Next apartment" at bounding box center [192, 229] width 15 height 15
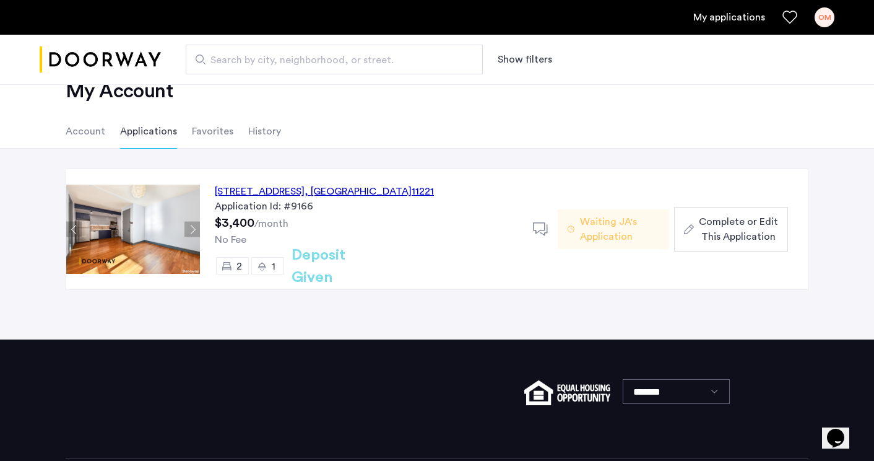
click at [192, 228] on button "Next apartment" at bounding box center [192, 229] width 15 height 15
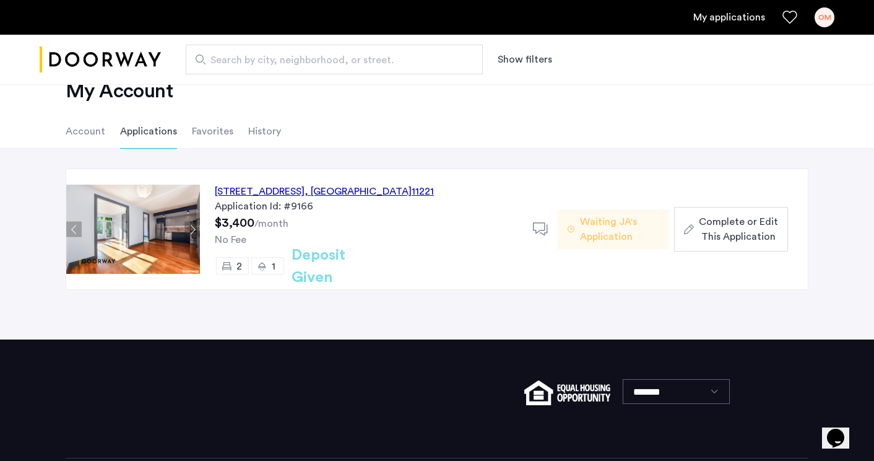
click at [598, 235] on span "Waiting JA's Application" at bounding box center [619, 229] width 79 height 30
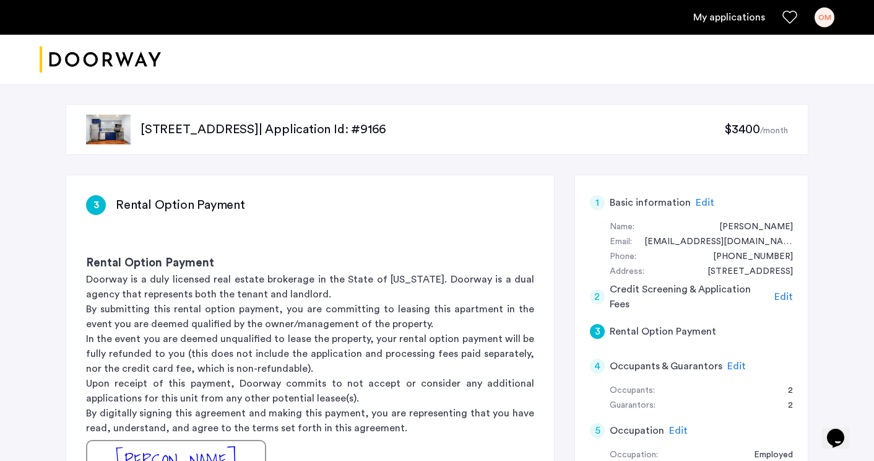
click at [78, 55] on img "Cazamio logo" at bounding box center [100, 60] width 121 height 46
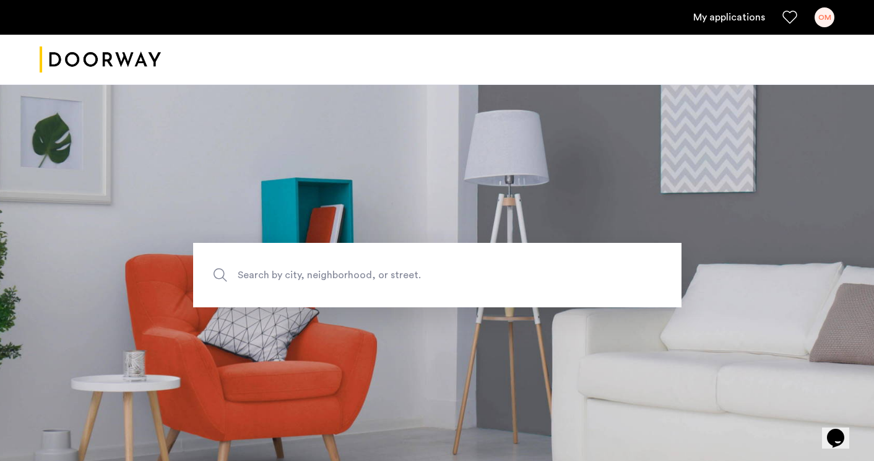
click at [729, 25] on ul "My applications OM" at bounding box center [437, 17] width 795 height 20
click at [729, 18] on link "My applications" at bounding box center [730, 17] width 72 height 15
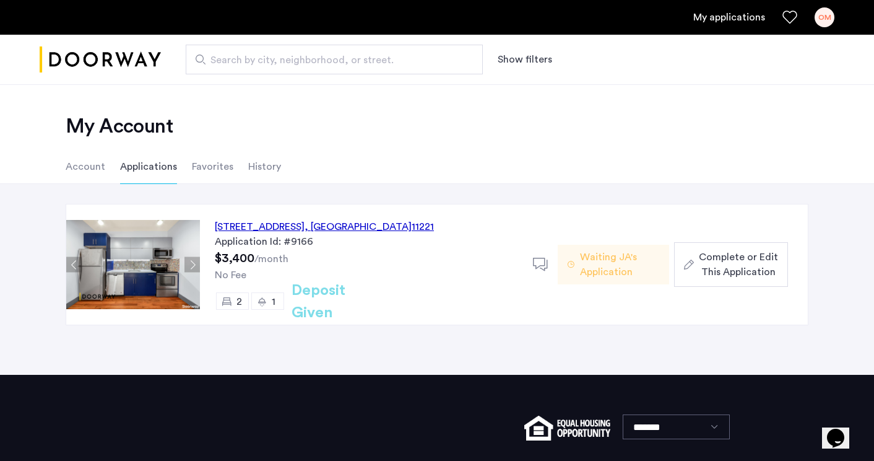
click at [341, 225] on div "[STREET_ADDRESS]" at bounding box center [324, 226] width 219 height 15
